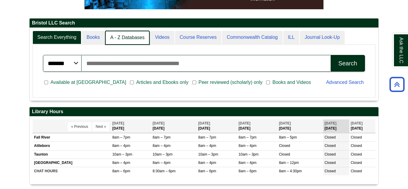
scroll to position [3, 3]
click at [126, 35] on link "A - Z Databases" at bounding box center [127, 38] width 45 height 14
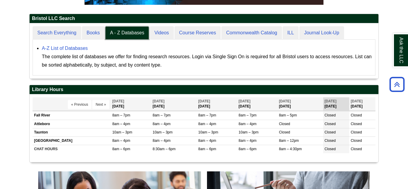
scroll to position [55, 349]
click at [74, 50] on link "A-Z List of Databases" at bounding box center [65, 48] width 46 height 5
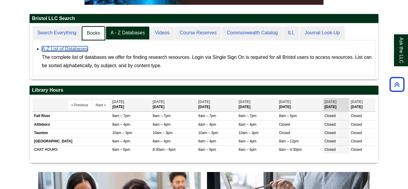
scroll to position [56, 349]
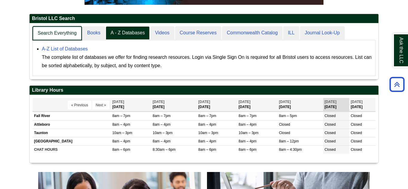
click at [50, 36] on link "Search Everything" at bounding box center [57, 33] width 49 height 14
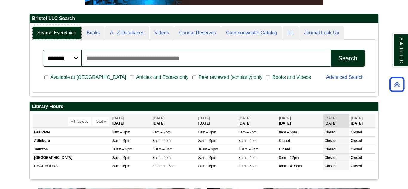
scroll to position [72, 349]
click at [107, 61] on input "Search articles, books, journals & more" at bounding box center [206, 58] width 249 height 17
click at [189, 88] on div "******* ***** ****** Search articles, books, journals & more Search Available a…" at bounding box center [204, 66] width 337 height 47
click at [196, 80] on span "Peer reviewed (scholarly) only" at bounding box center [230, 77] width 69 height 7
click at [171, 57] on input "Search articles, books, journals & more" at bounding box center [206, 58] width 249 height 17
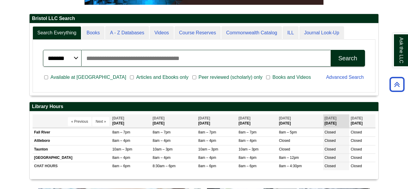
click at [137, 60] on input "Search articles, books, journals & more" at bounding box center [206, 58] width 249 height 17
type input "**********"
click at [331, 50] on button "Search" at bounding box center [348, 58] width 34 height 17
